Goal: Task Accomplishment & Management: Use online tool/utility

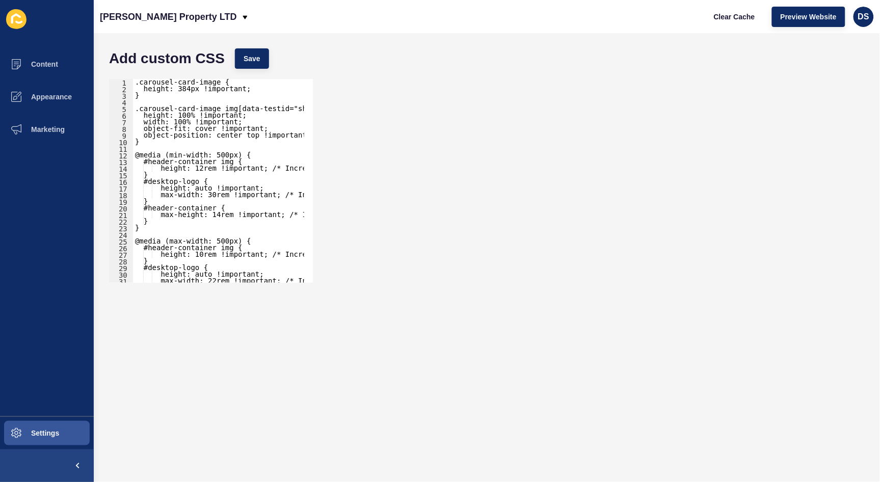
scroll to position [68, 0]
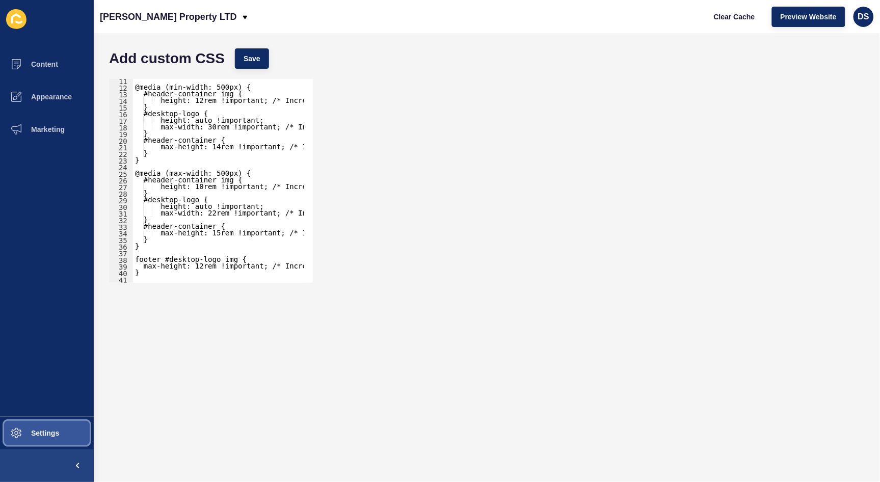
click at [48, 432] on span "Settings" at bounding box center [28, 433] width 61 height 8
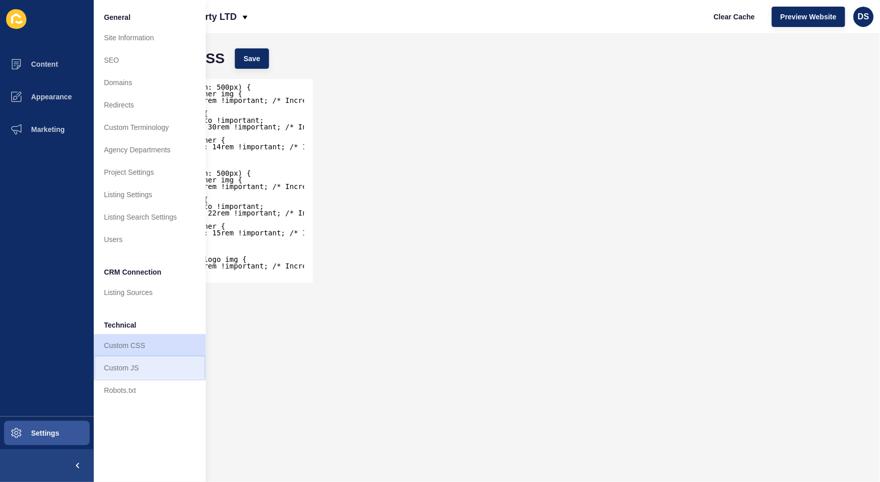
click at [127, 374] on link "Custom JS" at bounding box center [150, 368] width 112 height 22
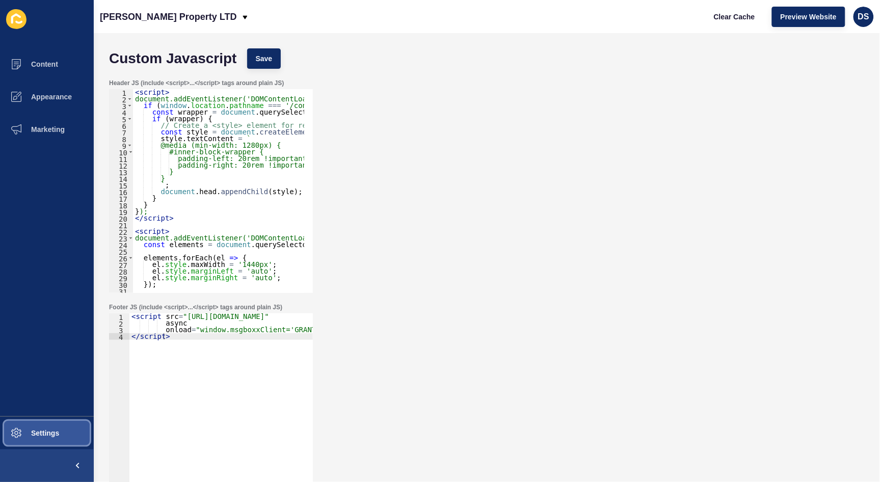
click at [39, 431] on span "Settings" at bounding box center [28, 433] width 61 height 8
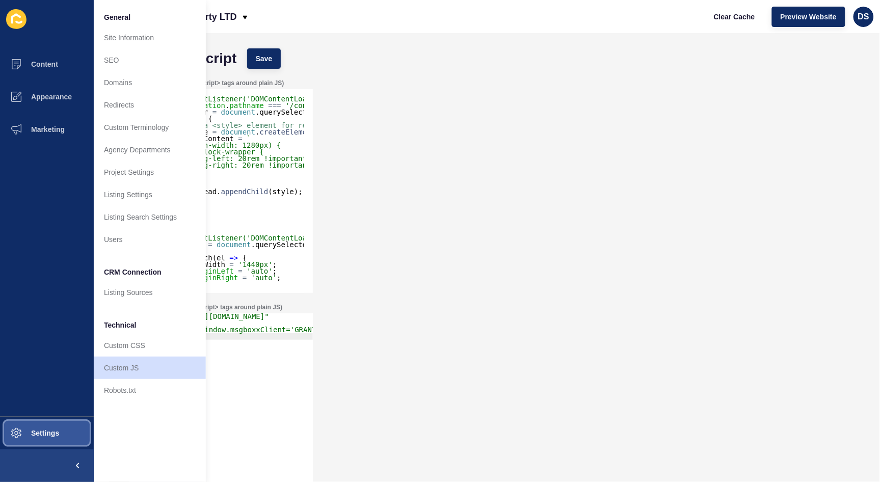
click at [41, 426] on button "Settings" at bounding box center [47, 433] width 94 height 33
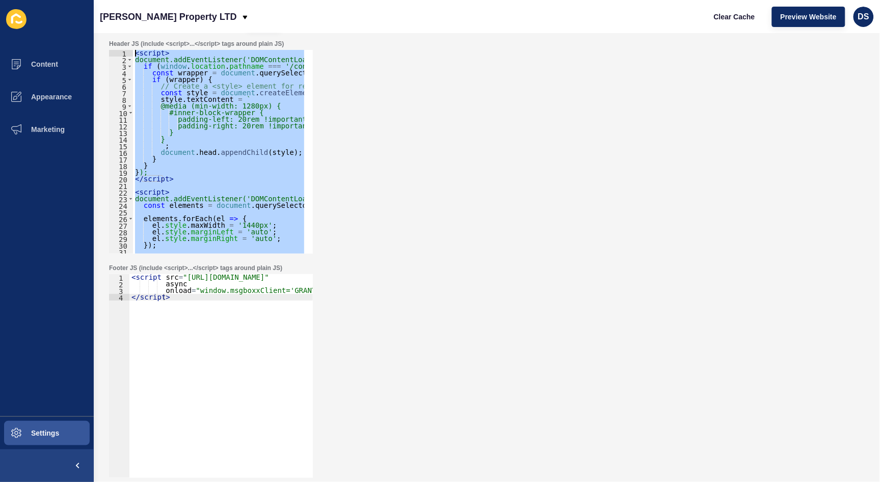
drag, startPoint x: 170, startPoint y: 238, endPoint x: 112, endPoint y: 0, distance: 245.2
click at [112, 0] on div "[PERSON_NAME] Property LTD Clear Cache Preview Website DS Custom Javascript Sav…" at bounding box center [487, 241] width 786 height 482
type textarea "<script> document.addEventListener('DOMContentLoaded', function() {"
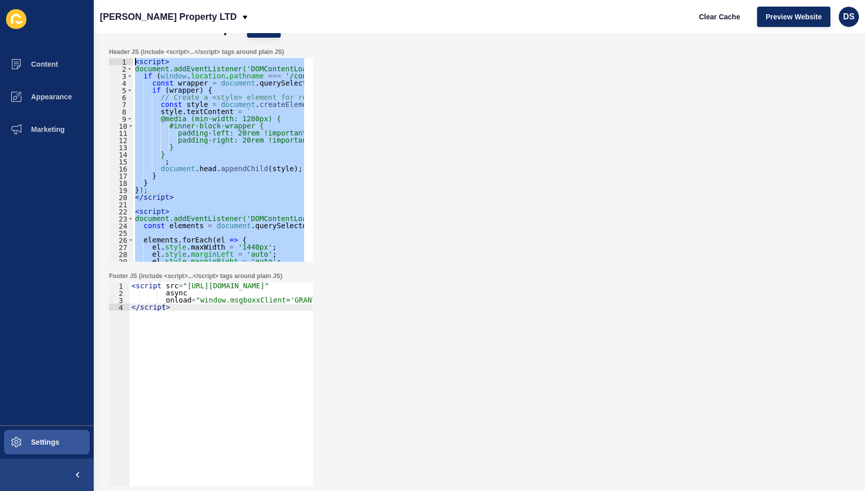
scroll to position [31, 0]
click at [60, 431] on button "Settings" at bounding box center [47, 442] width 94 height 33
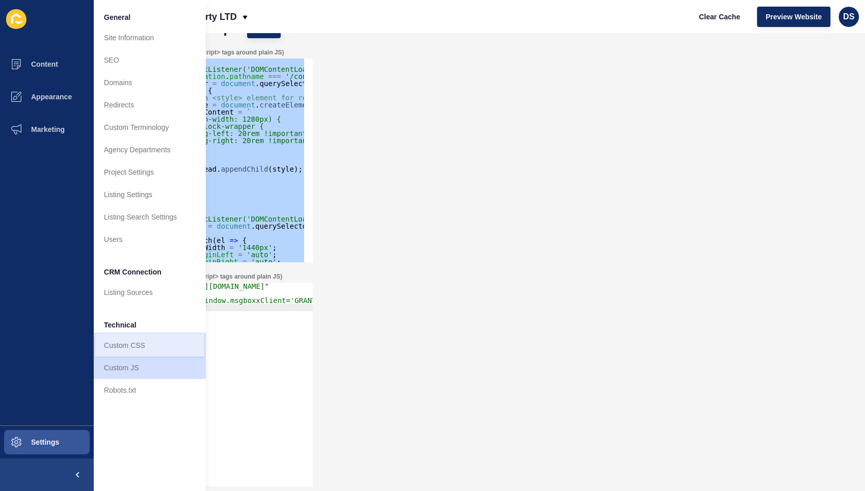
click at [138, 337] on link "Custom CSS" at bounding box center [150, 345] width 112 height 22
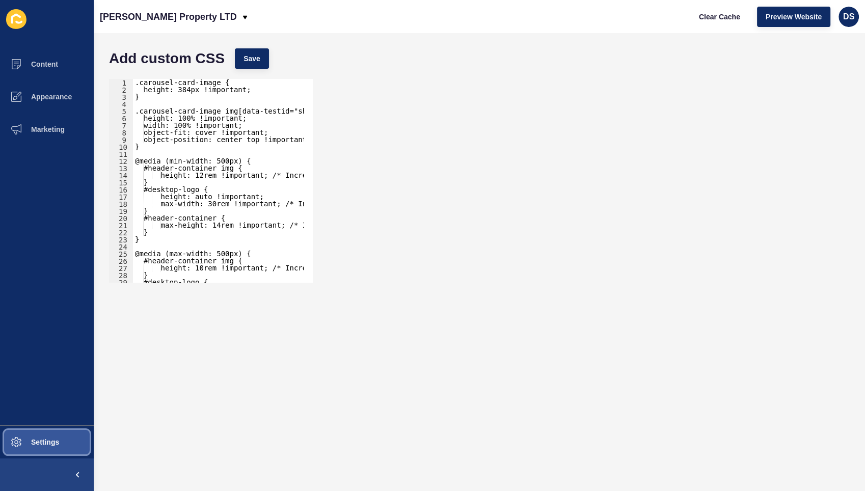
click at [70, 431] on button "Settings" at bounding box center [47, 442] width 94 height 33
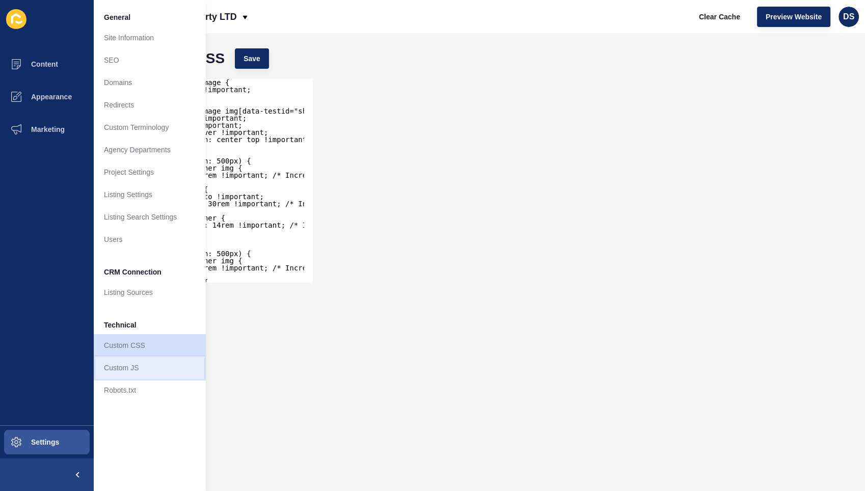
click at [153, 364] on link "Custom JS" at bounding box center [150, 368] width 112 height 22
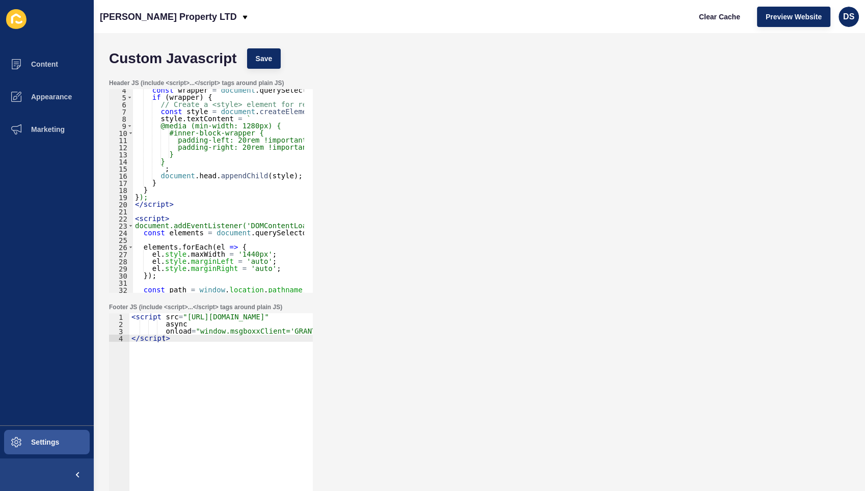
scroll to position [24, 0]
click at [235, 138] on div "const wrapper = document . querySelector ( '#inner-block-wrapper' ) ; if ( wrap…" at bounding box center [361, 191] width 457 height 209
click at [233, 139] on div "const wrapper = document . querySelector ( '#inner-block-wrapper' ) ; if ( wrap…" at bounding box center [361, 191] width 457 height 209
click at [265, 61] on span "Save" at bounding box center [264, 58] width 17 height 10
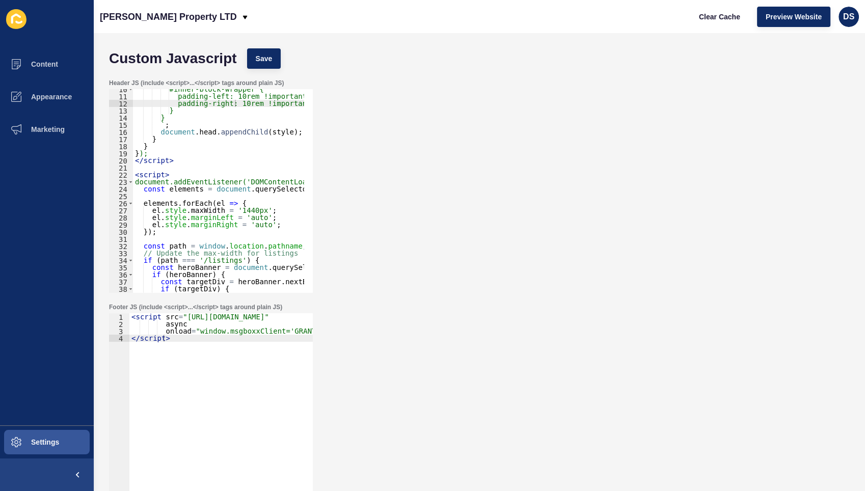
scroll to position [0, 0]
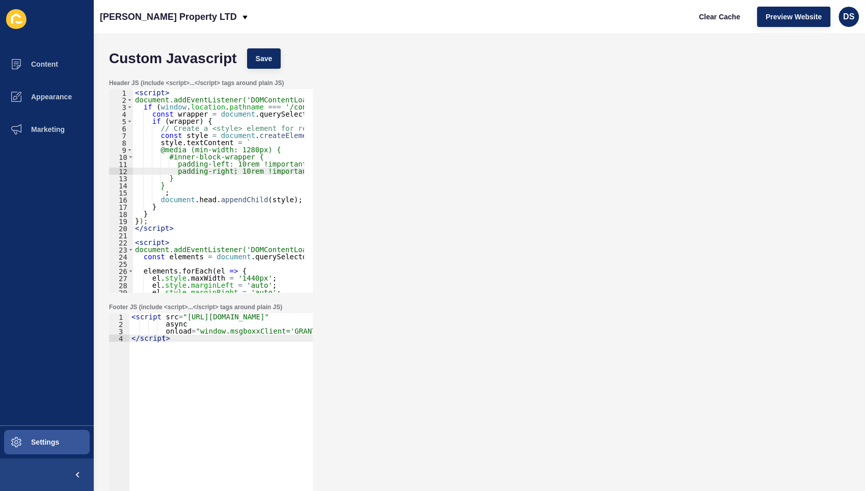
click at [231, 163] on div "< script > document.addEventListener('DOMContentLoaded', function() { if ( wind…" at bounding box center [361, 193] width 457 height 209
click at [272, 64] on button "Save" at bounding box center [264, 58] width 34 height 20
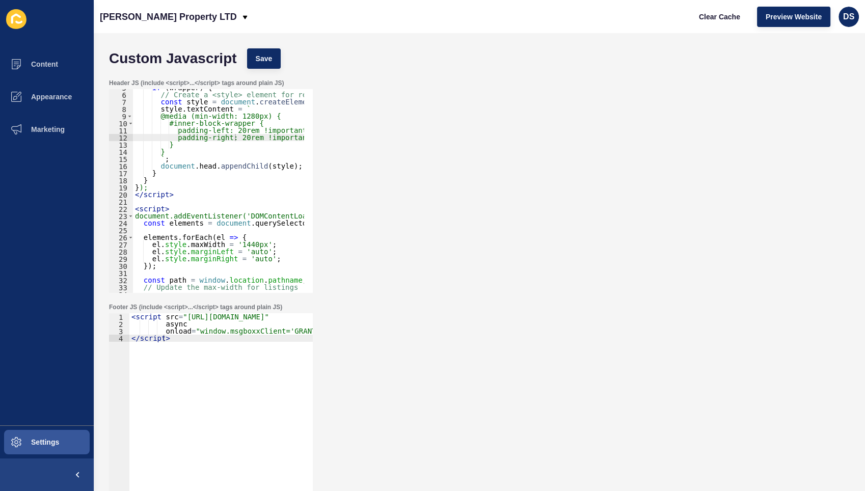
scroll to position [34, 0]
click at [212, 154] on div "if ( wrapper ) { // Create a <style> element for responsive CSS const style = d…" at bounding box center [361, 188] width 457 height 209
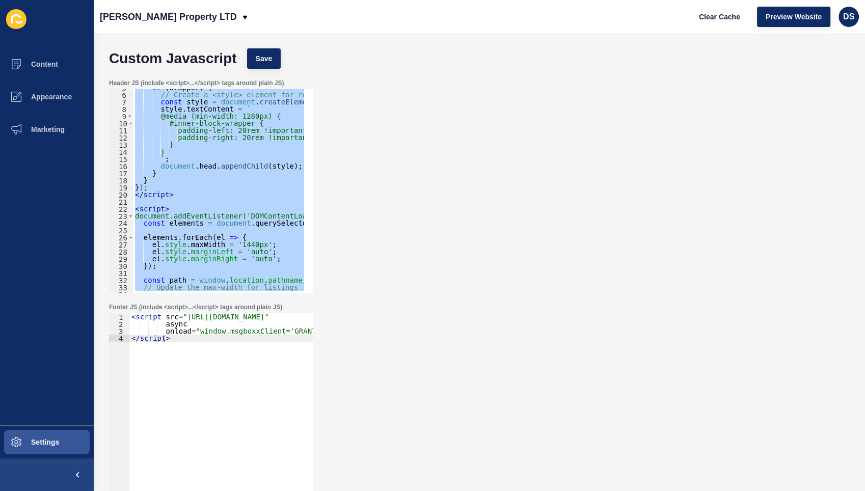
click at [215, 208] on div "if ( wrapper ) { // Create a <style> element for responsive CSS const style = d…" at bounding box center [218, 191] width 171 height 204
paste textarea
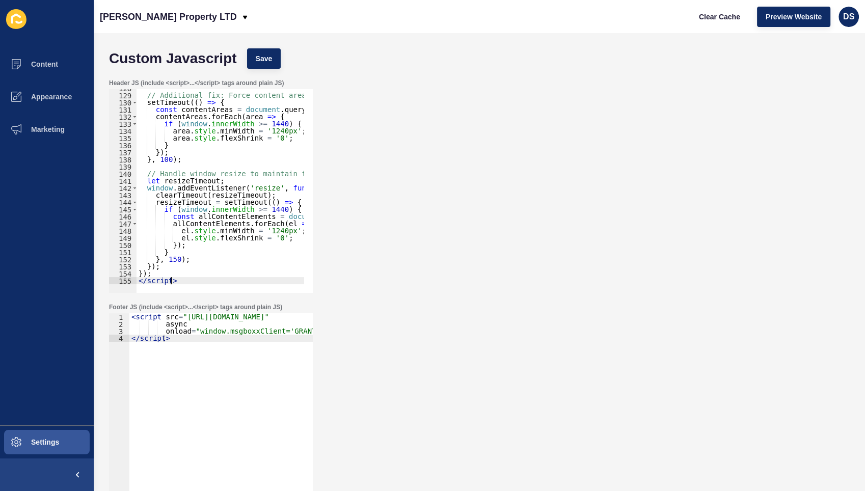
scroll to position [910, 0]
click at [258, 63] on span "Save" at bounding box center [264, 58] width 17 height 10
click at [215, 183] on div "// Additional fix: Force content areas to maintain width setTimeout (( ) => { c…" at bounding box center [398, 189] width 524 height 209
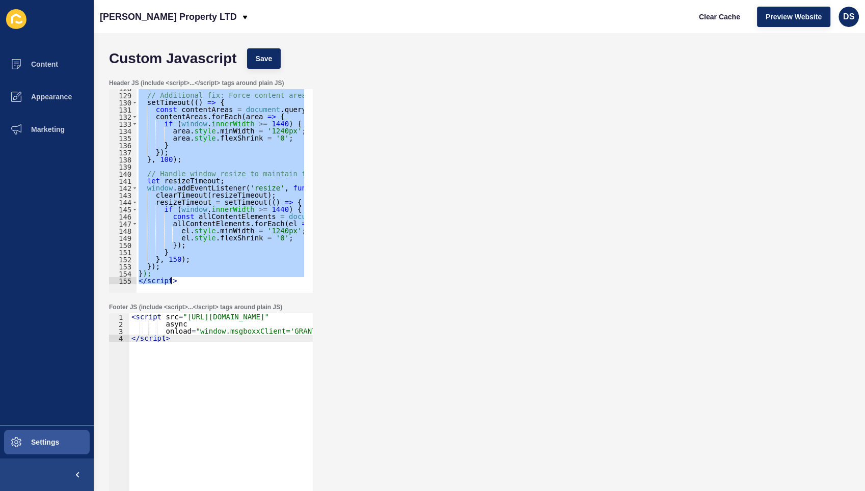
paste textarea
type textarea "</script>"
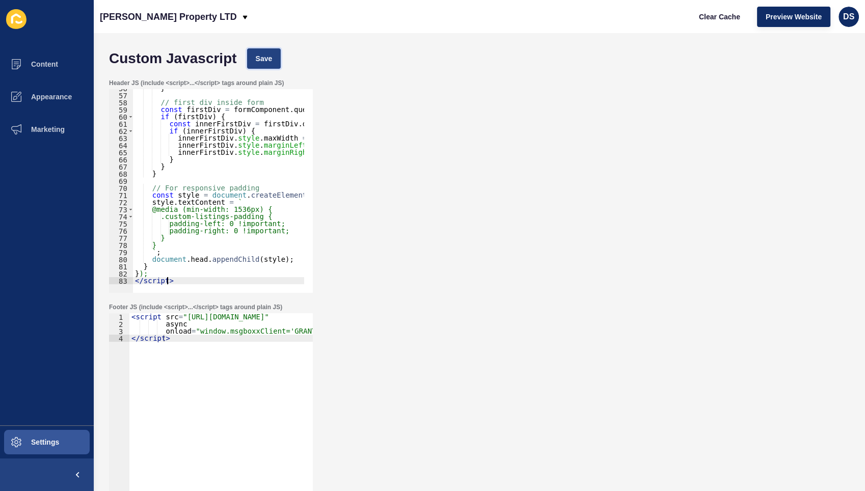
click at [260, 58] on span "Save" at bounding box center [264, 58] width 17 height 10
click at [194, 183] on div "} // first div inside form const firstDiv = formComponent . querySelector ( ':s…" at bounding box center [361, 189] width 457 height 209
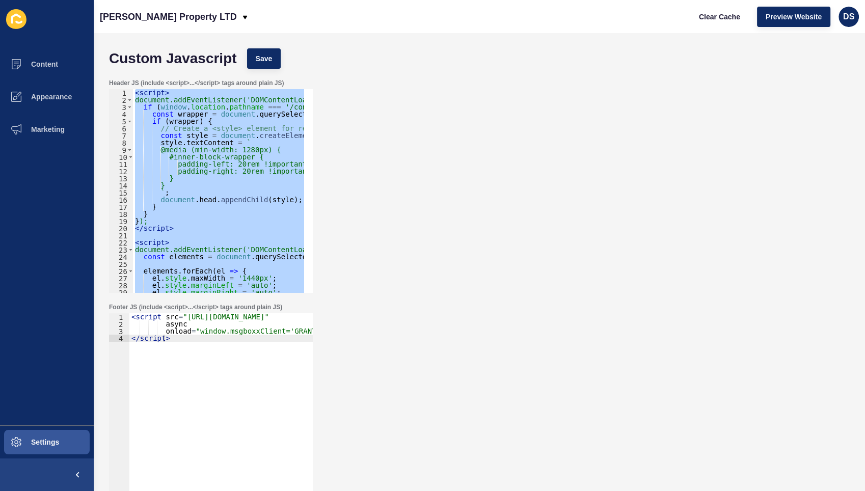
scroll to position [0, 0]
click at [173, 157] on div "< script > document.addEventListener('DOMContentLoaded', function() { if ( wind…" at bounding box center [218, 191] width 171 height 204
paste textarea
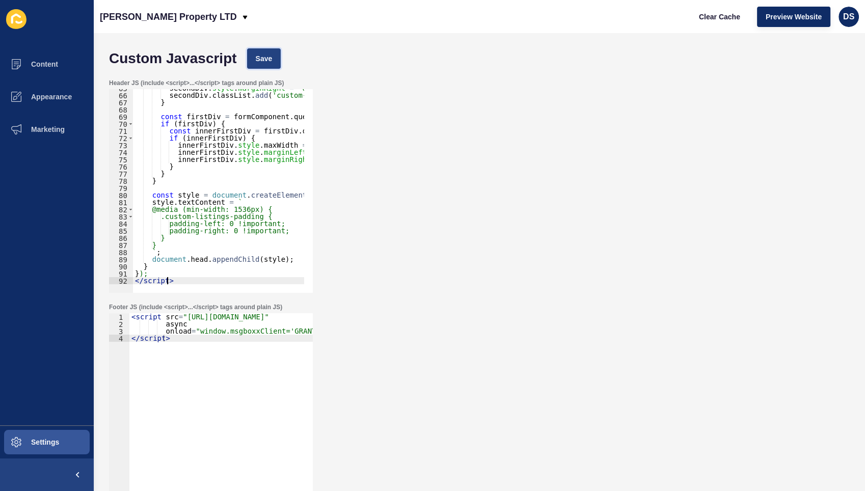
click at [261, 60] on span "Save" at bounding box center [264, 58] width 17 height 10
click at [136, 163] on div "secondDiv . style . marginRight = 'auto' ; secondDiv . classList . add ( 'custo…" at bounding box center [361, 189] width 457 height 209
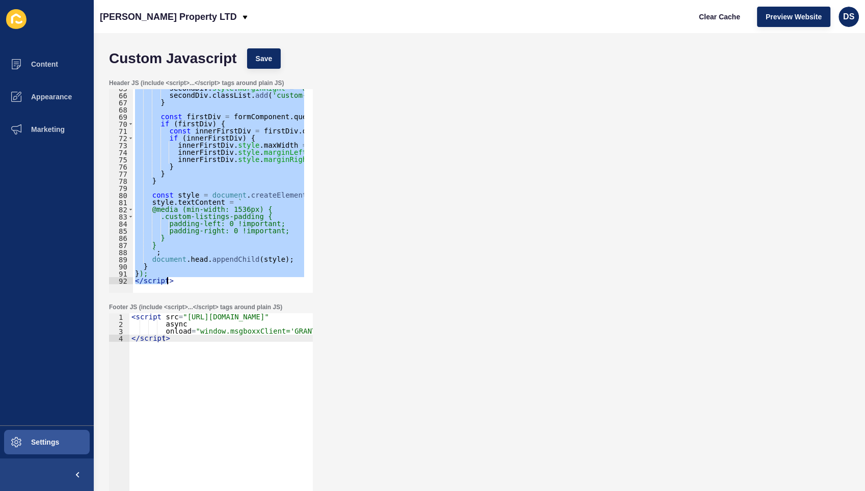
paste textarea
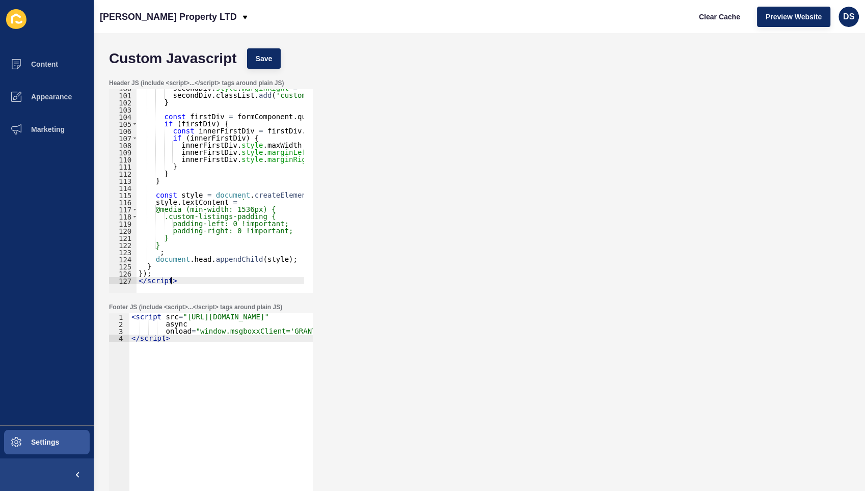
scroll to position [710, 0]
click at [258, 58] on span "Save" at bounding box center [264, 58] width 17 height 10
click at [205, 195] on div "secondDiv . style . marginRight = 'auto' ; secondDiv . classList . add ( 'custo…" at bounding box center [364, 189] width 457 height 209
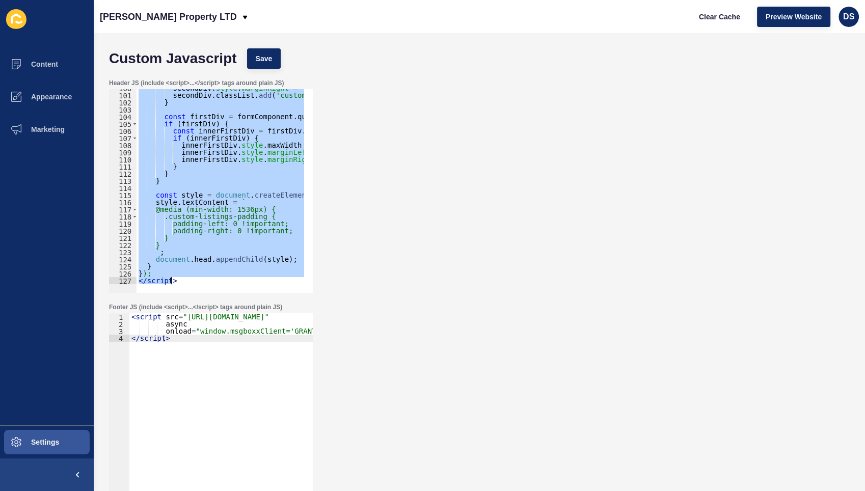
paste textarea
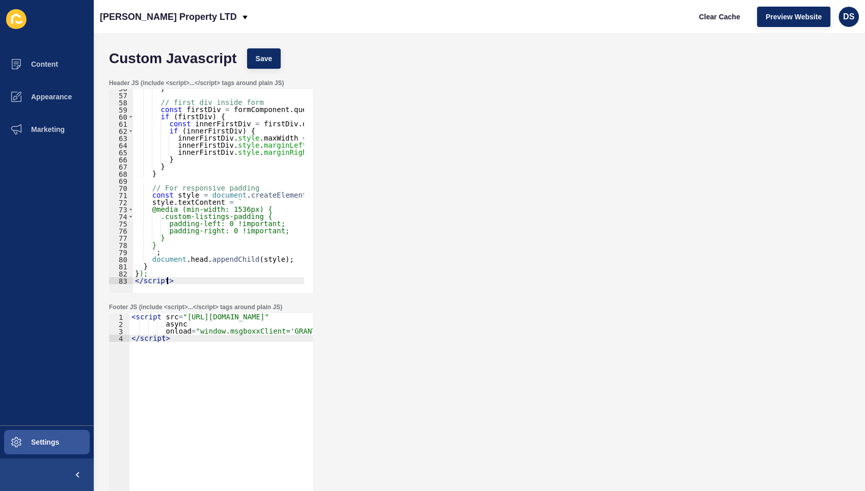
scroll to position [329, 0]
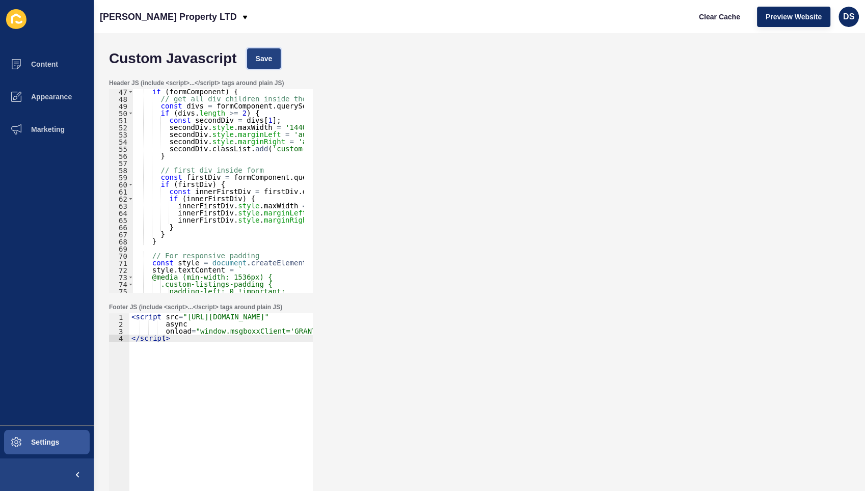
click at [268, 60] on span "Save" at bounding box center [264, 58] width 17 height 10
drag, startPoint x: 292, startPoint y: 126, endPoint x: 163, endPoint y: 126, distance: 128.9
click at [287, 128] on div "if ( formComponent ) { // get all div children inside the form const divs = for…" at bounding box center [361, 192] width 457 height 209
click at [187, 126] on div "if ( formComponent ) { // get all div children inside the form const divs = for…" at bounding box center [361, 192] width 457 height 209
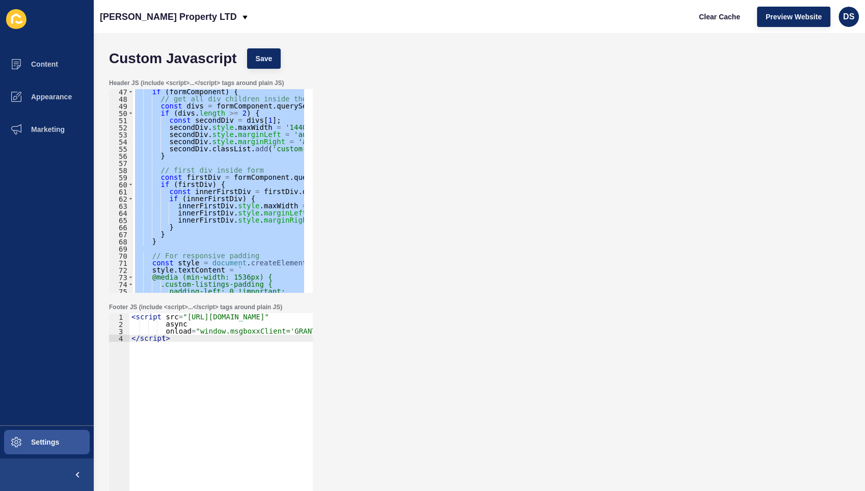
paste textarea
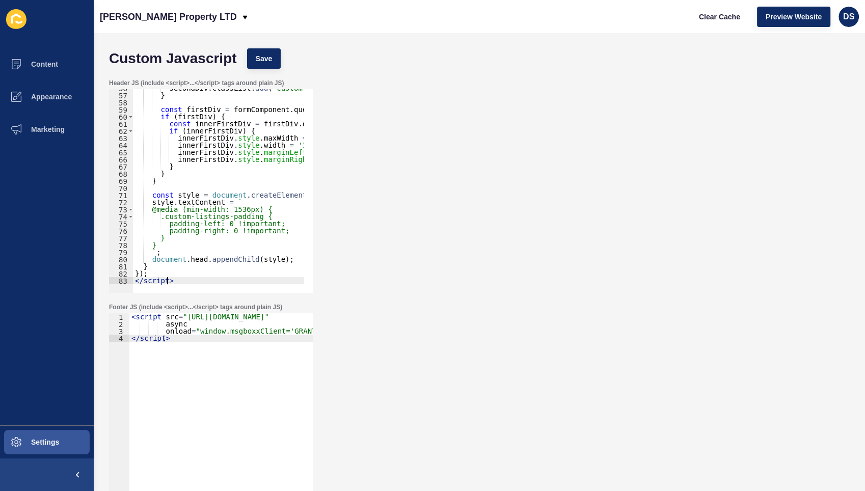
scroll to position [397, 0]
click at [260, 56] on span "Save" at bounding box center [264, 58] width 17 height 10
click at [221, 155] on div "secondDiv . classList . add ( 'custom-listings-padding' ) ; } const firstDiv = …" at bounding box center [361, 189] width 457 height 209
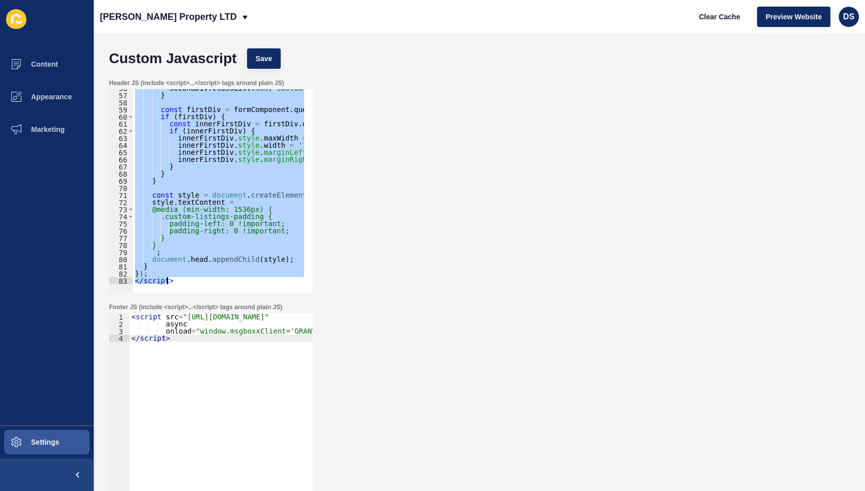
paste textarea
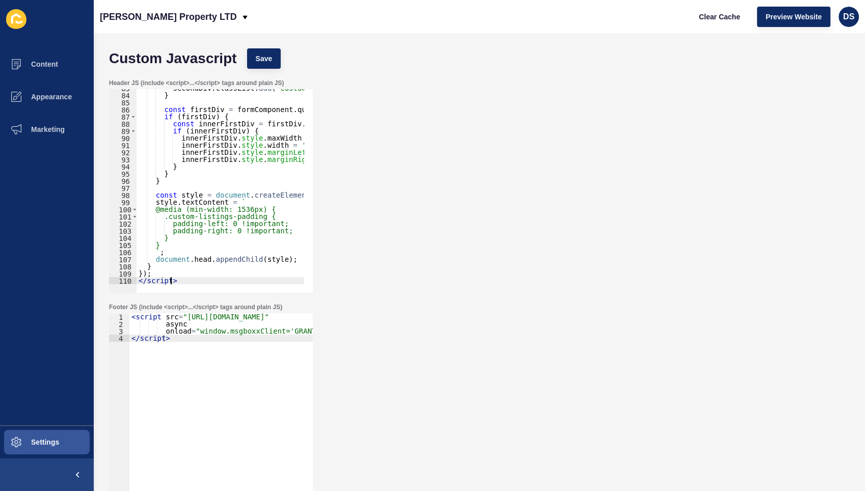
scroll to position [589, 0]
click at [265, 63] on span "Save" at bounding box center [264, 58] width 17 height 10
click at [241, 193] on div "secondDiv . classList . add ( 'custom-listings-padding' ) ; } const firstDiv = …" at bounding box center [364, 189] width 457 height 209
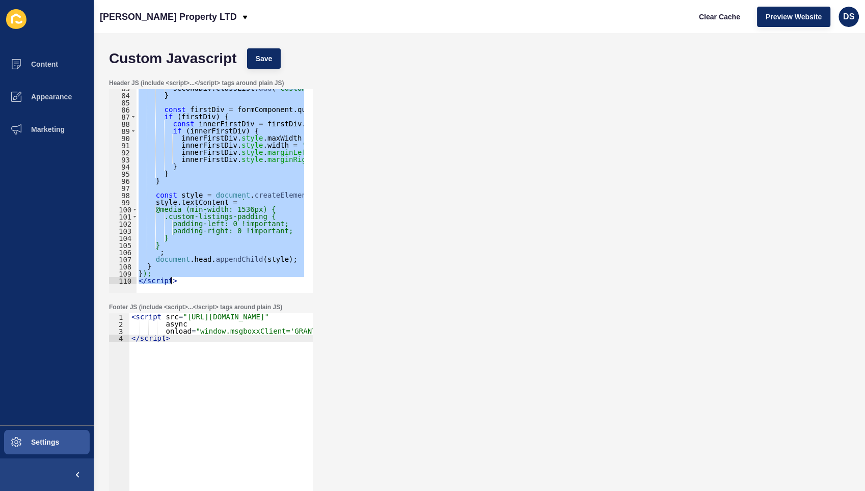
paste textarea
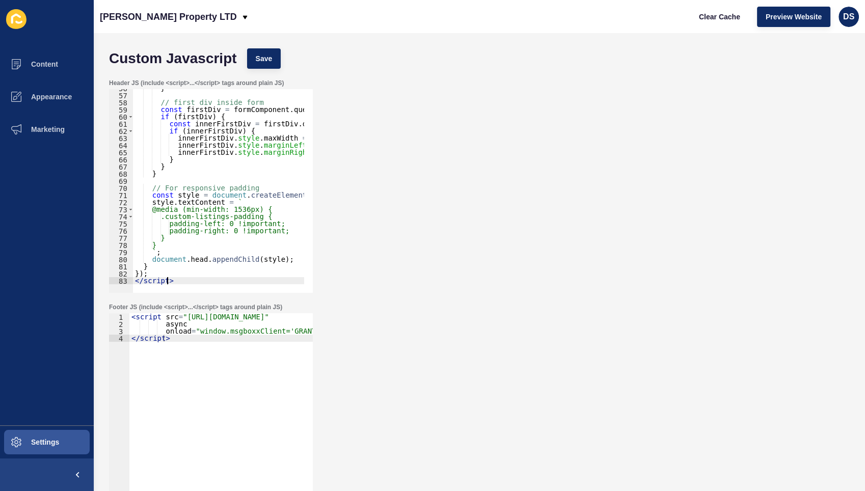
scroll to position [397, 0]
click at [263, 64] on button "Save" at bounding box center [264, 58] width 34 height 20
click at [247, 185] on div "} // first div inside form const firstDiv = formComponent . querySelector ( ':s…" at bounding box center [361, 189] width 457 height 209
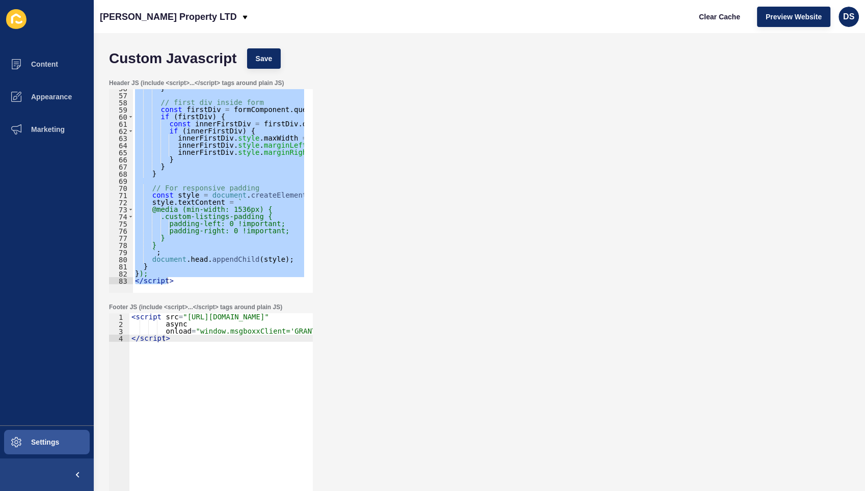
click at [209, 144] on div "} // first div inside form const firstDiv = formComponent . querySelector ( ':s…" at bounding box center [218, 191] width 171 height 204
paste textarea
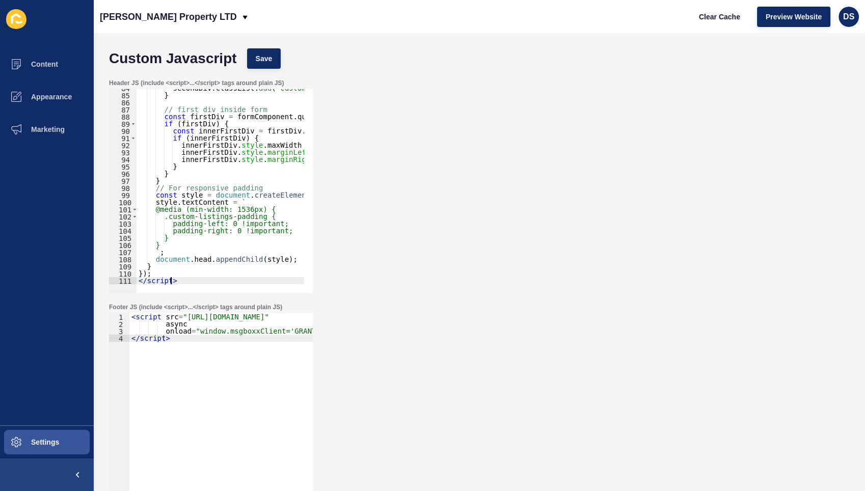
type textarea "</script>"
click at [263, 54] on span "Save" at bounding box center [264, 58] width 17 height 10
click at [33, 99] on span "Appearance" at bounding box center [34, 97] width 73 height 8
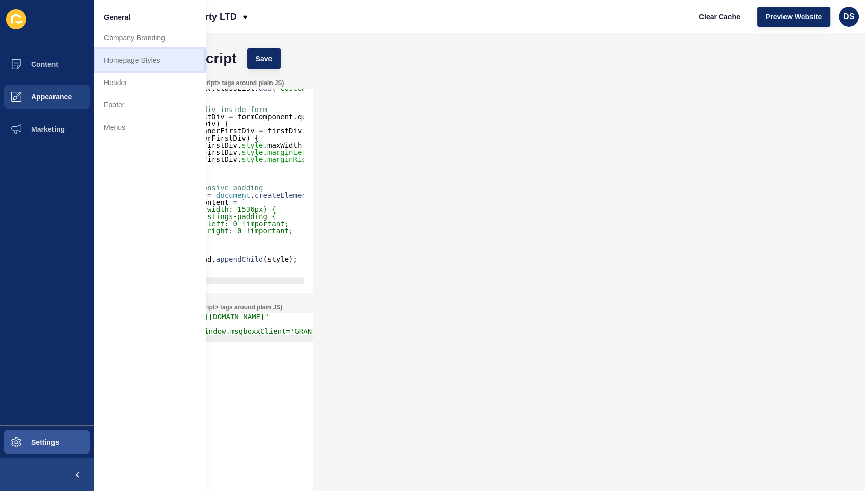
click at [147, 63] on link "Homepage Styles" at bounding box center [150, 60] width 112 height 22
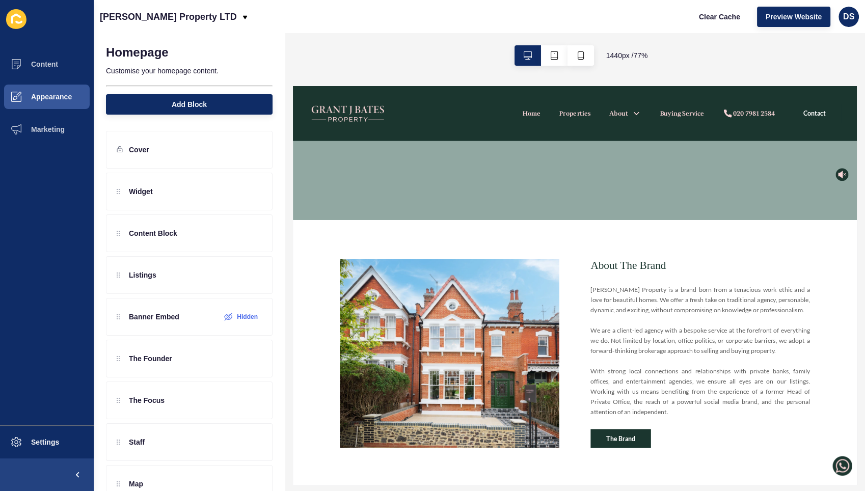
scroll to position [339, 0]
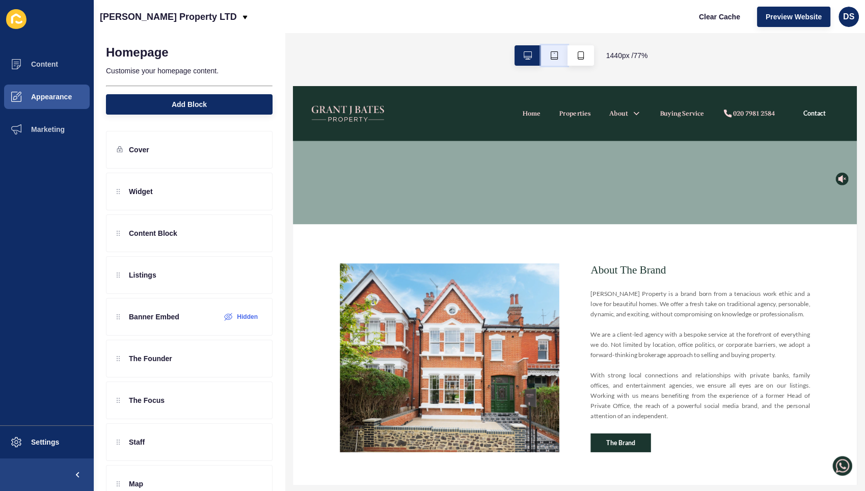
click at [550, 52] on icon "button" at bounding box center [554, 55] width 8 height 8
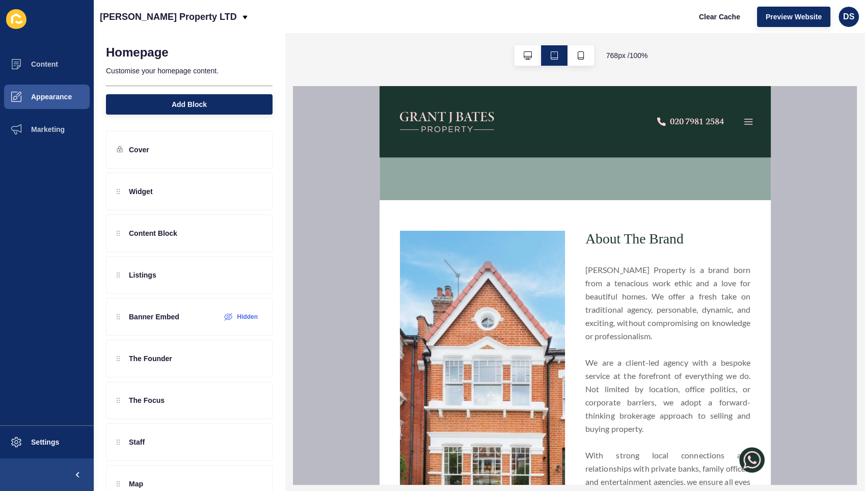
scroll to position [283, 0]
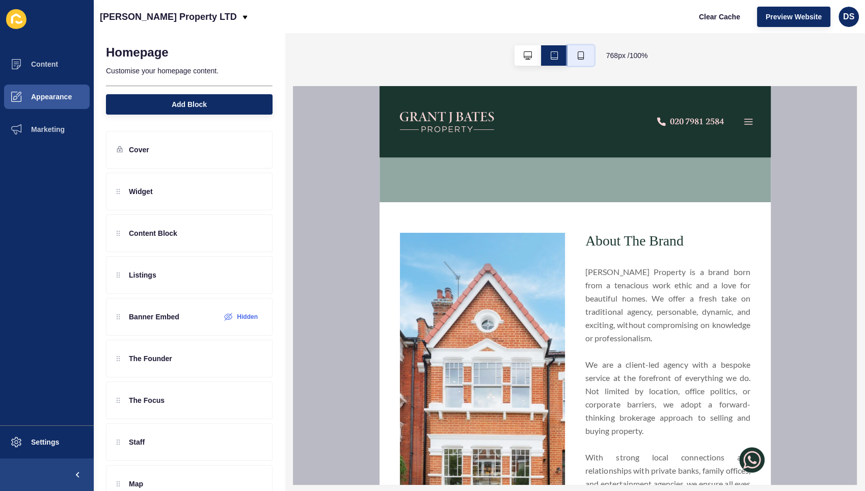
click at [569, 60] on button "button" at bounding box center [580, 55] width 26 height 20
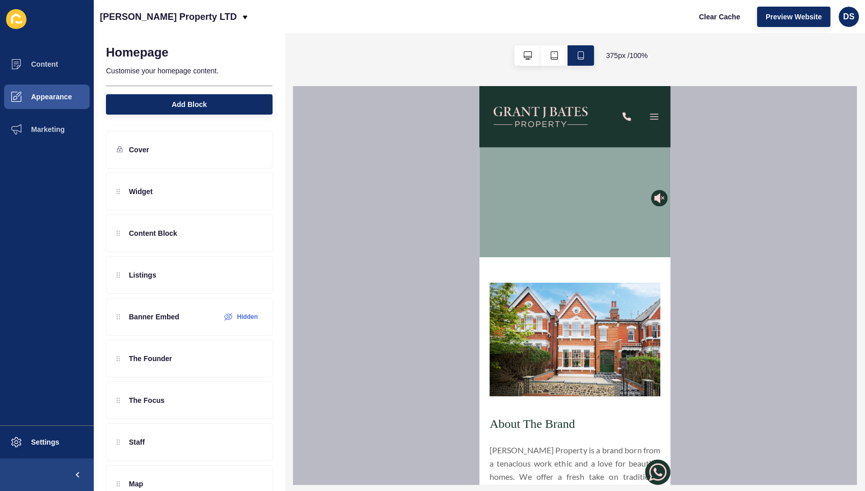
scroll to position [226, 0]
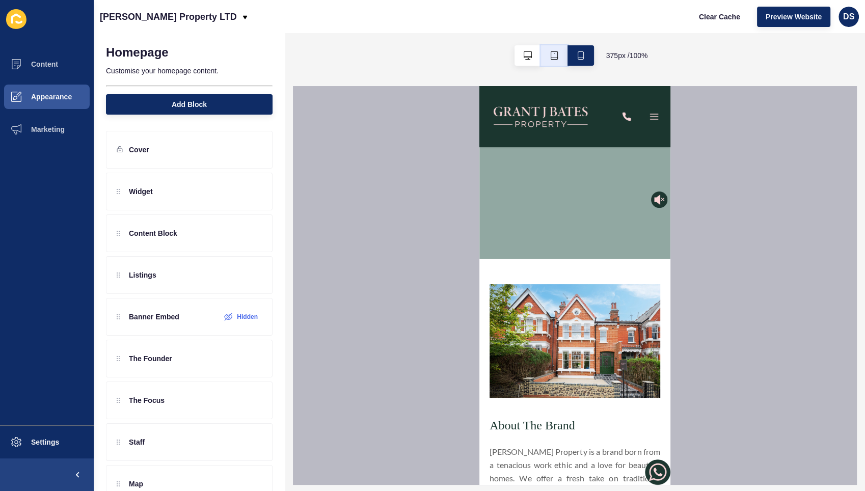
click at [559, 60] on button "button" at bounding box center [554, 55] width 26 height 20
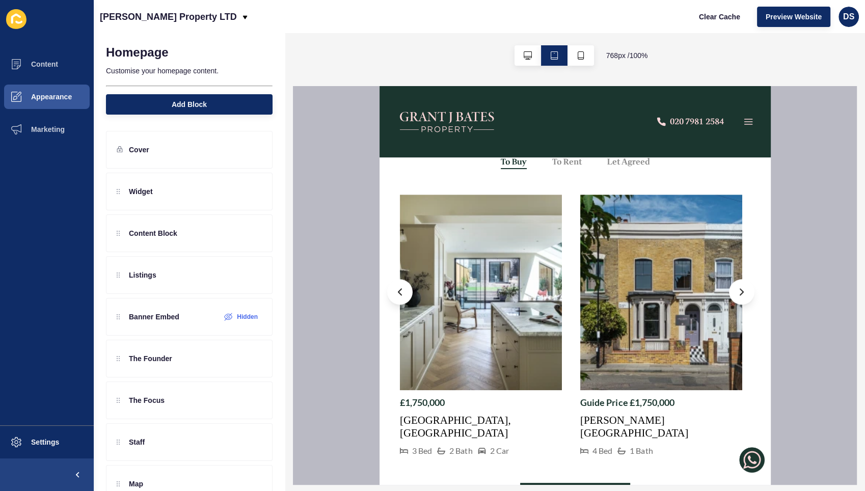
scroll to position [792, 0]
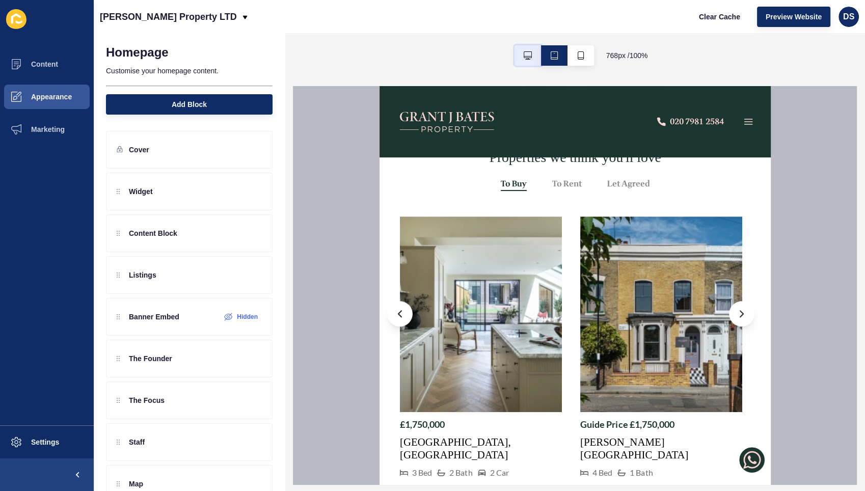
click at [526, 56] on icon "button" at bounding box center [528, 55] width 8 height 8
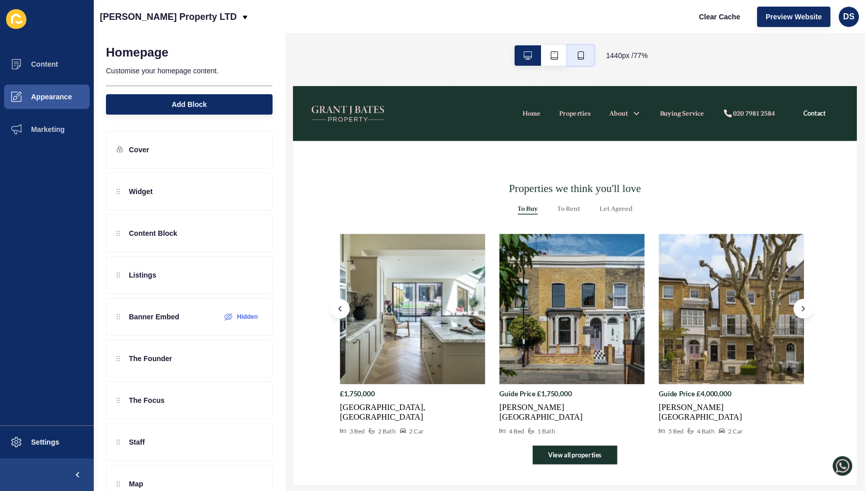
click at [579, 55] on icon "button" at bounding box center [581, 55] width 8 height 8
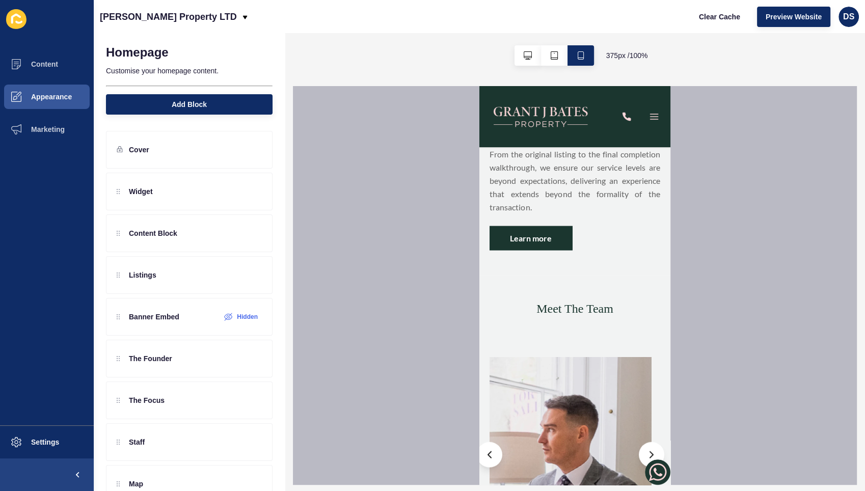
scroll to position [2263, 0]
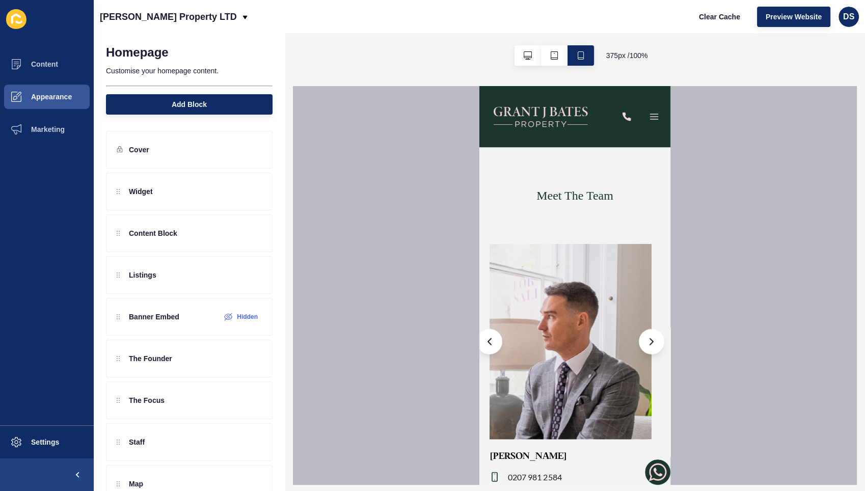
click at [645, 467] on img at bounding box center [657, 471] width 25 height 25
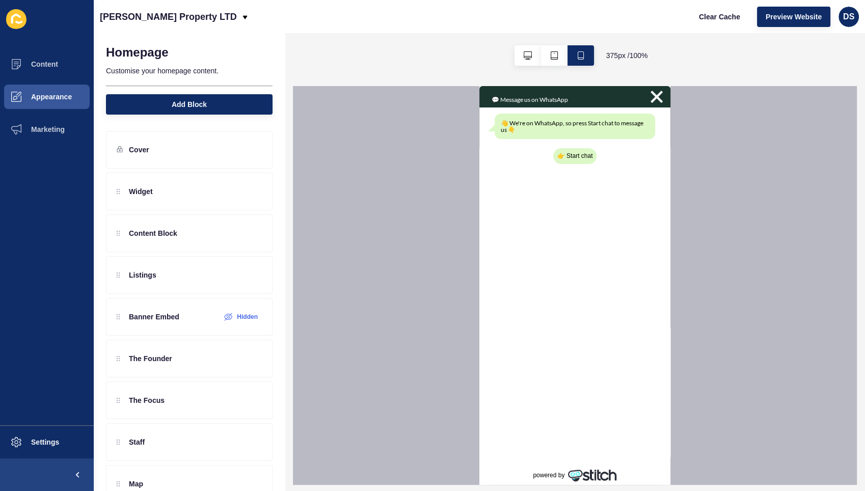
click at [649, 100] on img at bounding box center [656, 96] width 15 height 15
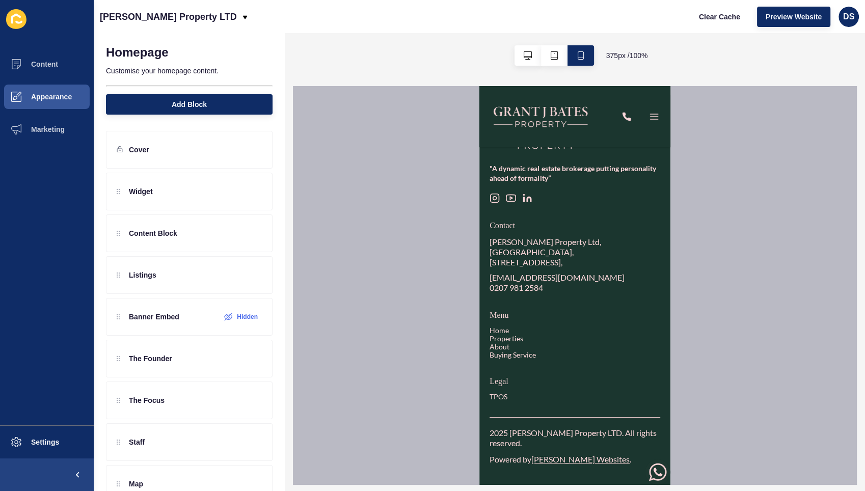
scroll to position [3374, 0]
click at [776, 19] on span "Preview Website" at bounding box center [793, 17] width 56 height 10
click at [43, 433] on button "Settings" at bounding box center [47, 442] width 94 height 33
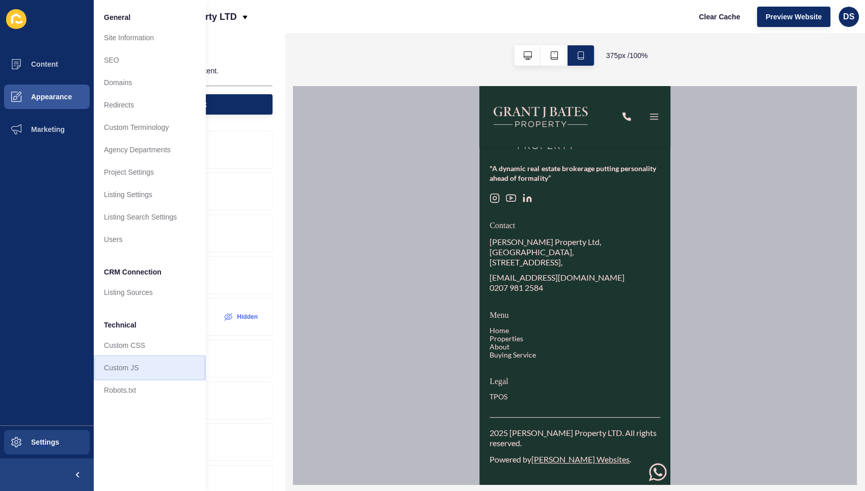
click at [126, 371] on link "Custom JS" at bounding box center [150, 368] width 112 height 22
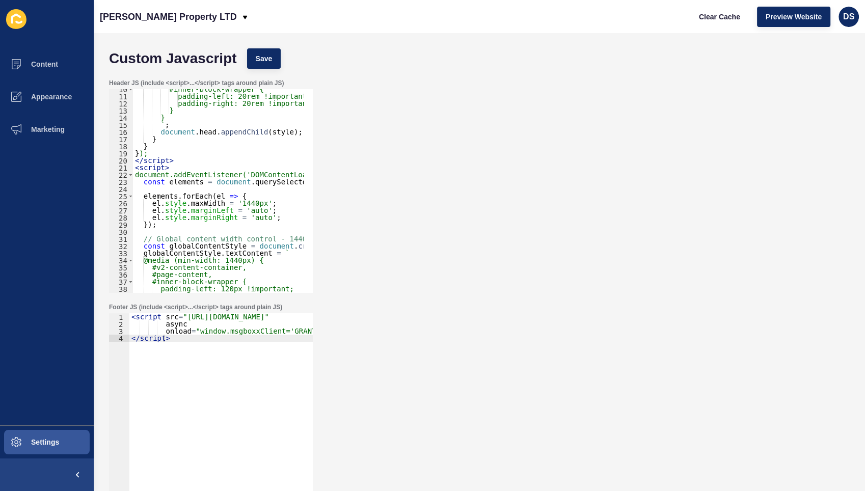
scroll to position [68, 0]
click at [174, 147] on div "#inner-block-wrapper { padding-left: 20rem !important; padding-right: 20rem !im…" at bounding box center [361, 190] width 457 height 209
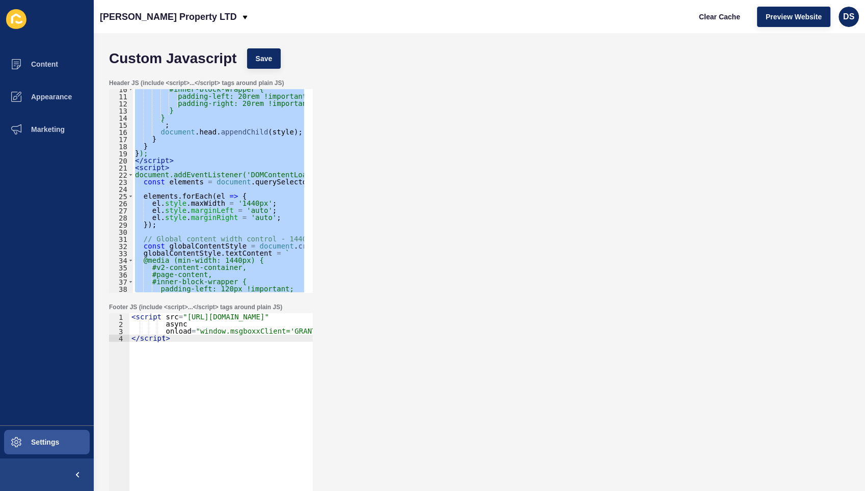
paste textarea
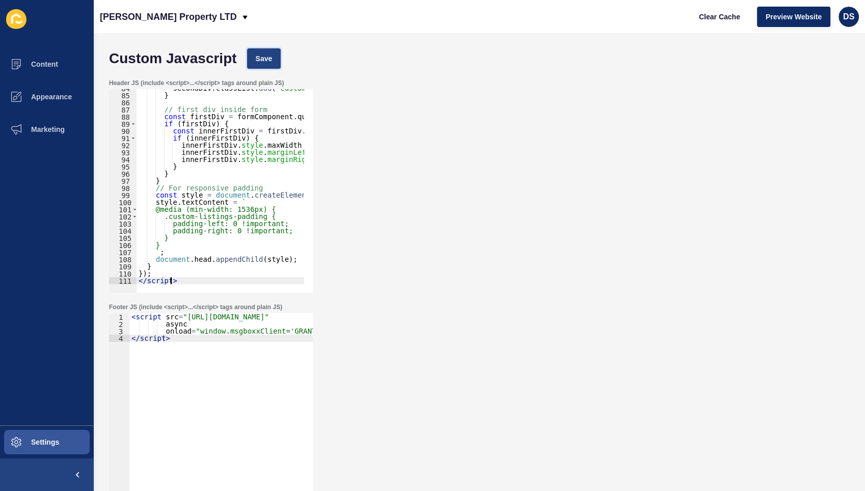
click at [266, 56] on span "Save" at bounding box center [264, 58] width 17 height 10
click at [201, 157] on div "secondDiv . classList . add ( 'custom-listings-padding' ) ; } // first div insi…" at bounding box center [364, 189] width 457 height 209
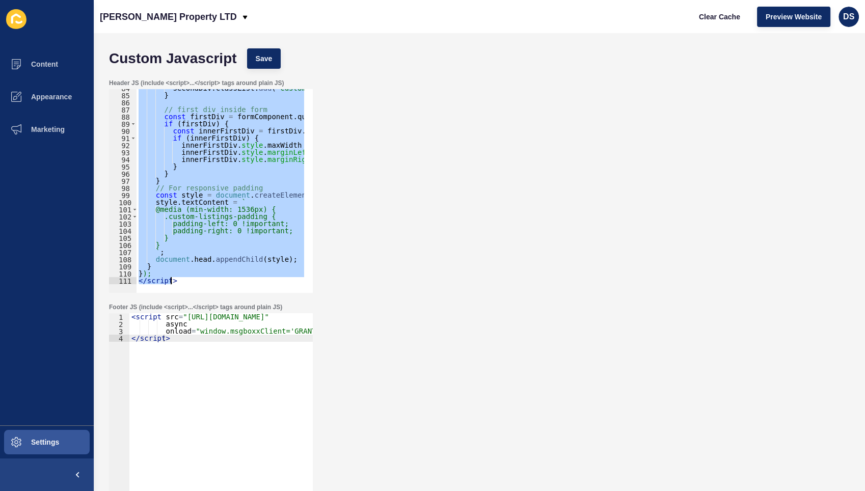
paste textarea
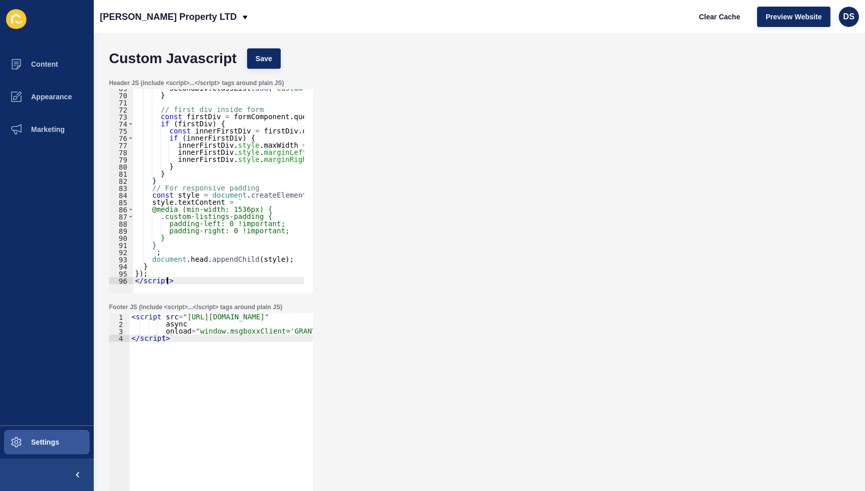
scroll to position [489, 0]
click at [263, 61] on span "Save" at bounding box center [264, 58] width 17 height 10
click at [231, 146] on div "secondDiv . classList . add ( 'custom-listings-padding' ) ; } // first div insi…" at bounding box center [361, 189] width 457 height 209
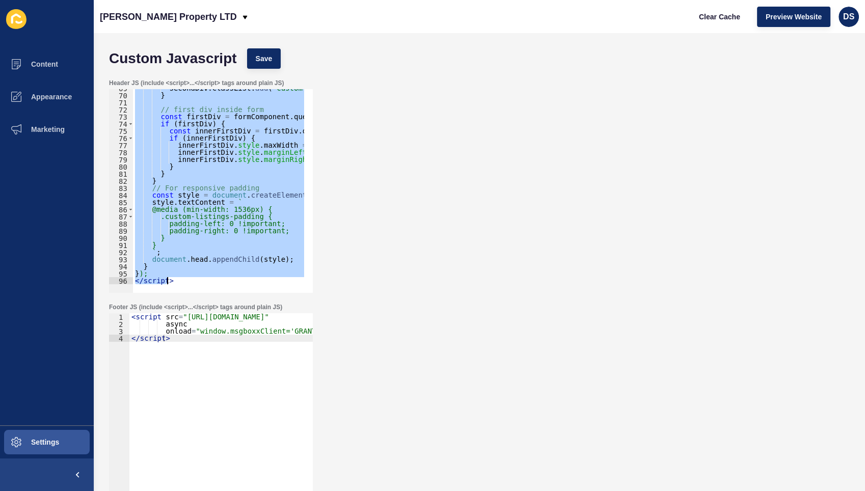
paste textarea
type textarea "</script>"
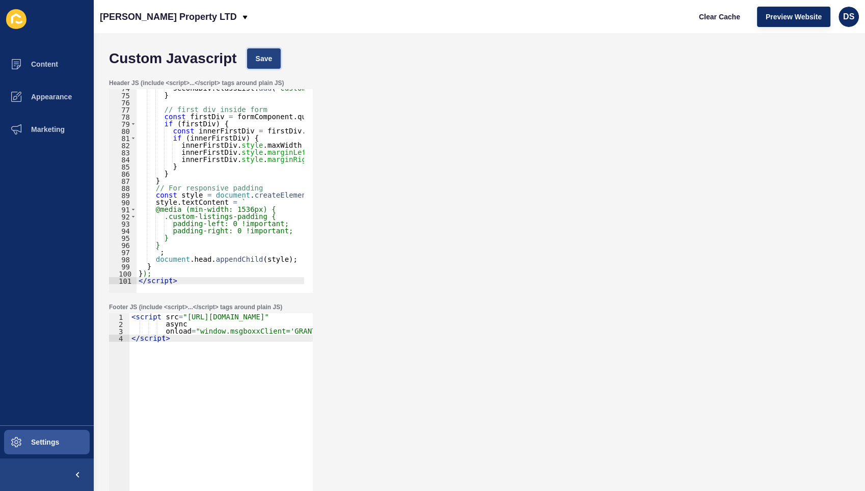
click at [261, 61] on span "Save" at bounding box center [264, 58] width 17 height 10
